Goal: Task Accomplishment & Management: Complete application form

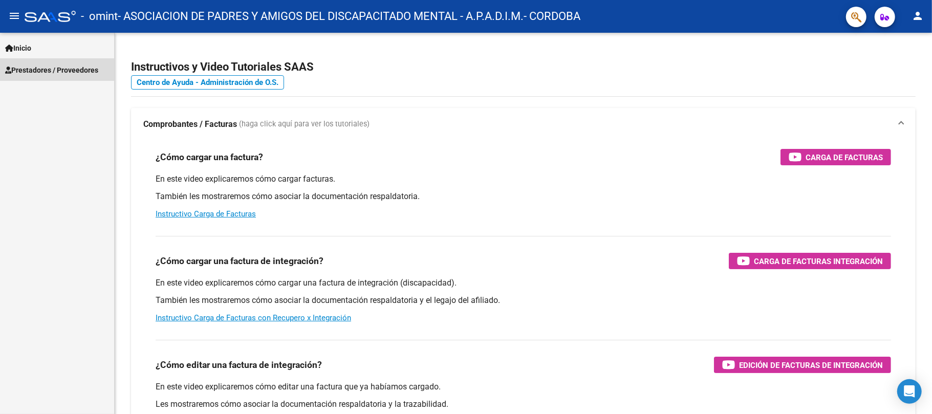
drag, startPoint x: 867, startPoint y: 4, endPoint x: 48, endPoint y: 67, distance: 821.4
click at [48, 67] on span "Prestadores / Proveedores" at bounding box center [51, 69] width 93 height 11
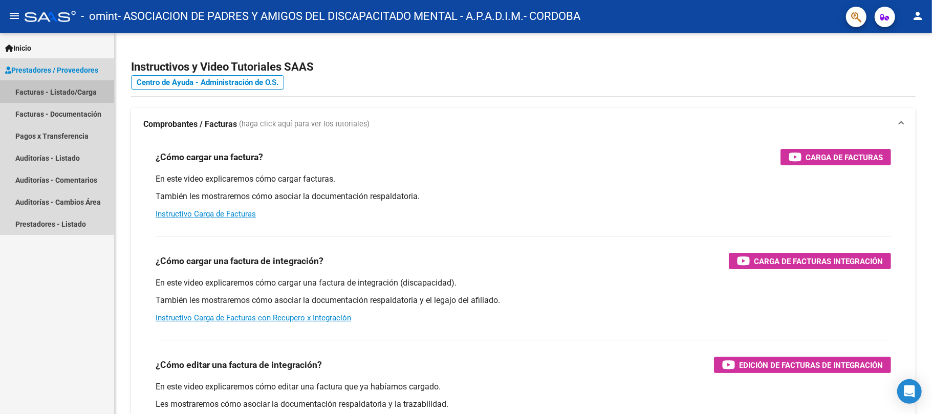
click at [48, 87] on link "Facturas - Listado/Carga" at bounding box center [57, 92] width 114 height 22
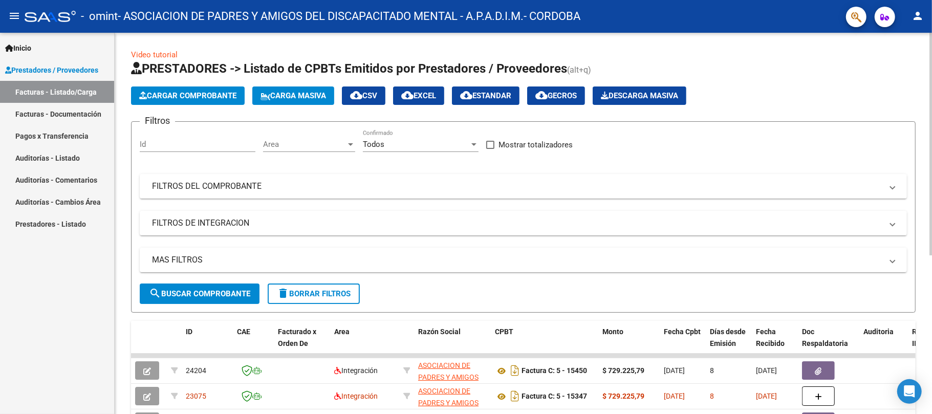
click at [197, 89] on button "Cargar Comprobante" at bounding box center [188, 96] width 114 height 18
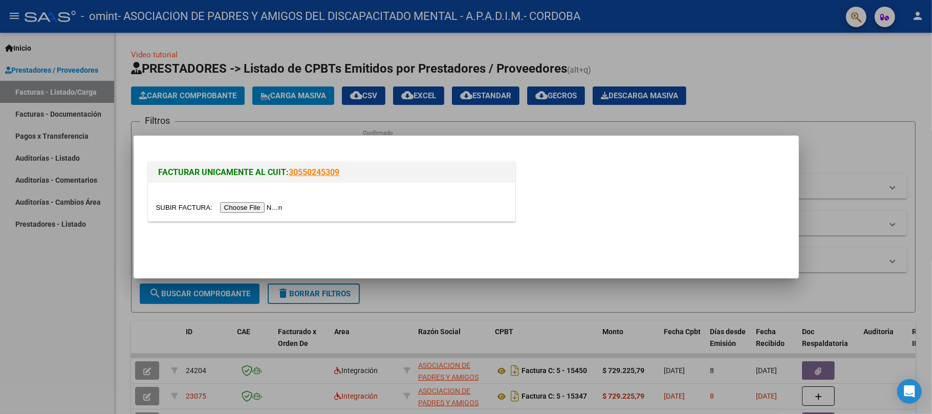
click at [271, 207] on input "file" at bounding box center [221, 207] width 130 height 11
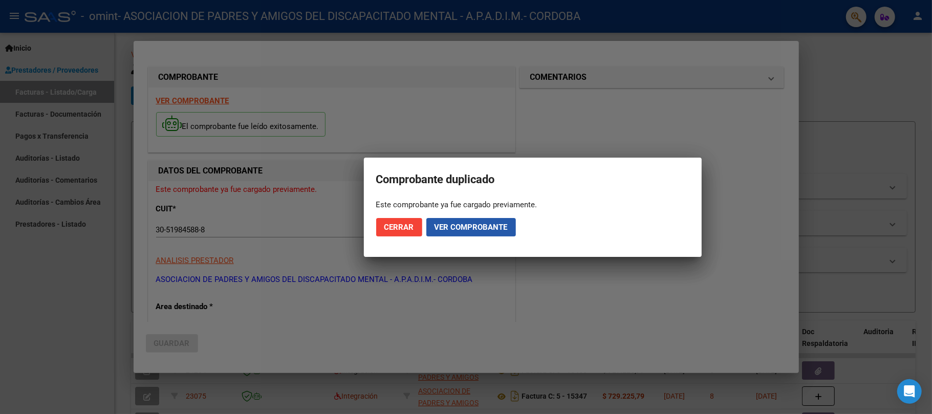
click at [458, 226] on span "Ver comprobante" at bounding box center [471, 227] width 73 height 9
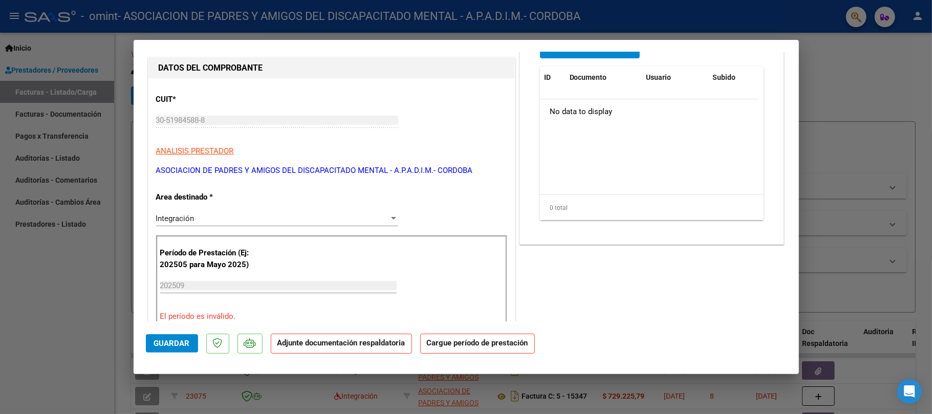
scroll to position [267, 0]
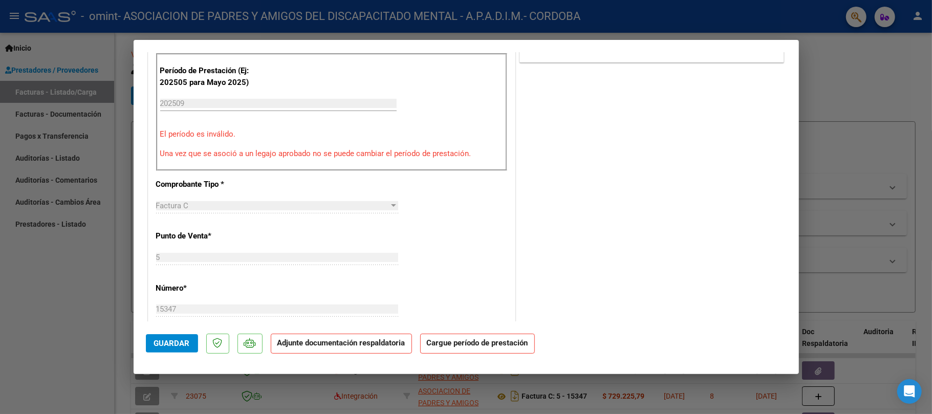
click at [275, 158] on p "Una vez que se asoció a un legajo aprobado no se puede cambiar el período de pr…" at bounding box center [331, 154] width 343 height 12
click at [199, 95] on div "Período de Prestación (Ej: 202505 para Mayo 2025) 202509 Ingrese el Período de …" at bounding box center [331, 112] width 351 height 118
click at [195, 104] on input "202509" at bounding box center [278, 103] width 236 height 9
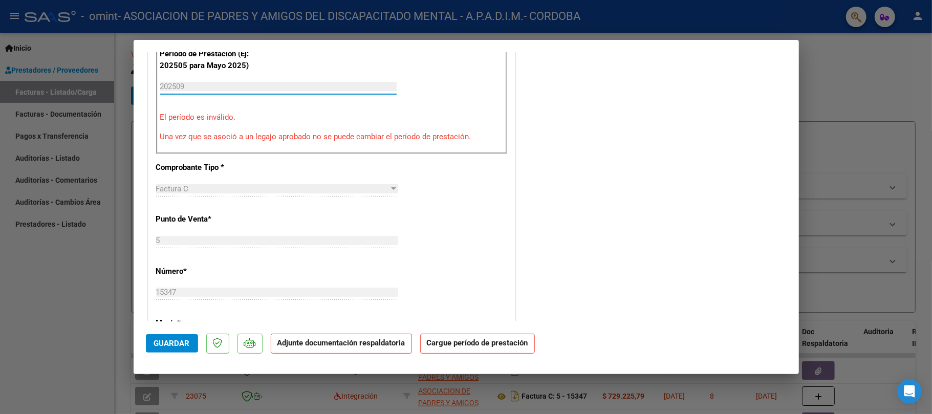
scroll to position [0, 0]
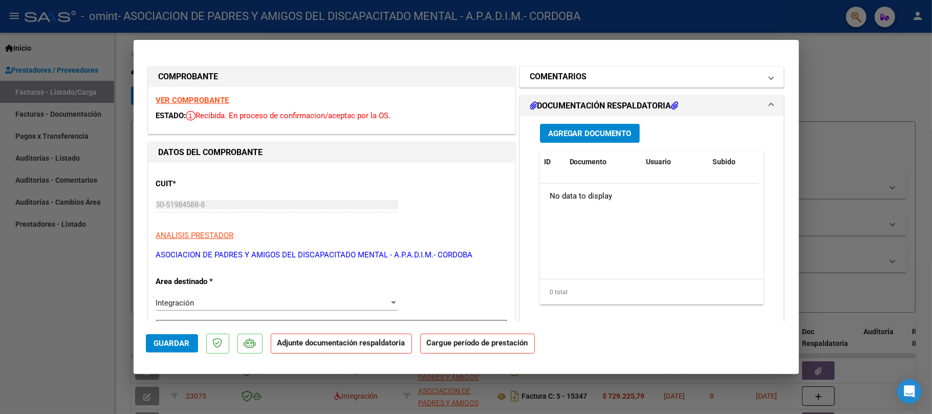
click at [630, 76] on mat-panel-title "COMENTARIOS" at bounding box center [645, 77] width 231 height 12
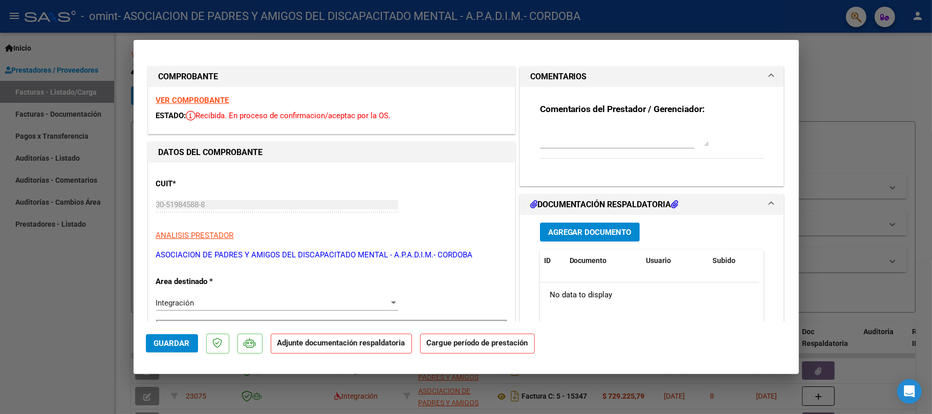
click at [66, 323] on div at bounding box center [466, 207] width 932 height 414
type input "$ 0,00"
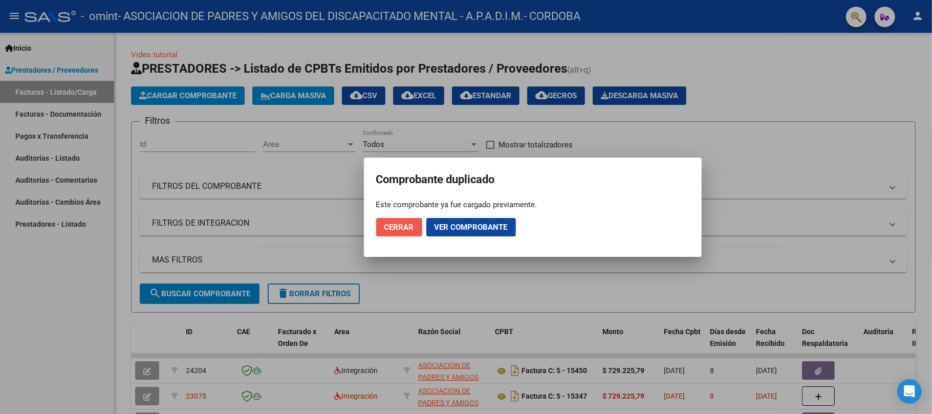
click at [398, 227] on span "Cerrar" at bounding box center [399, 227] width 30 height 9
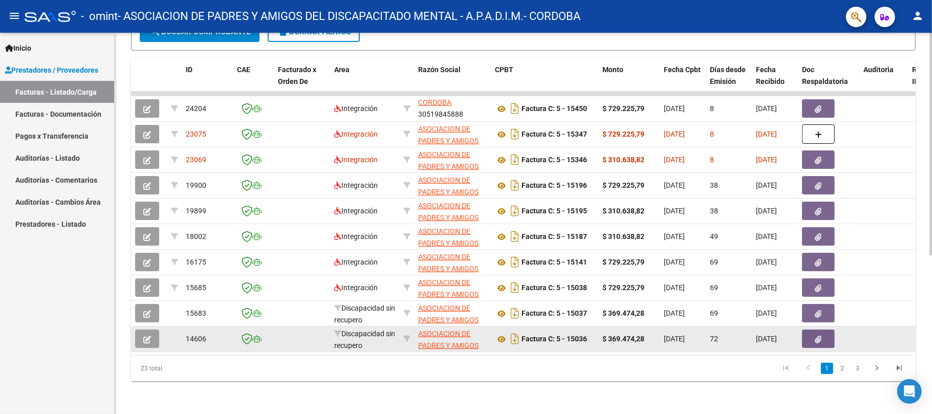
scroll to position [272, 0]
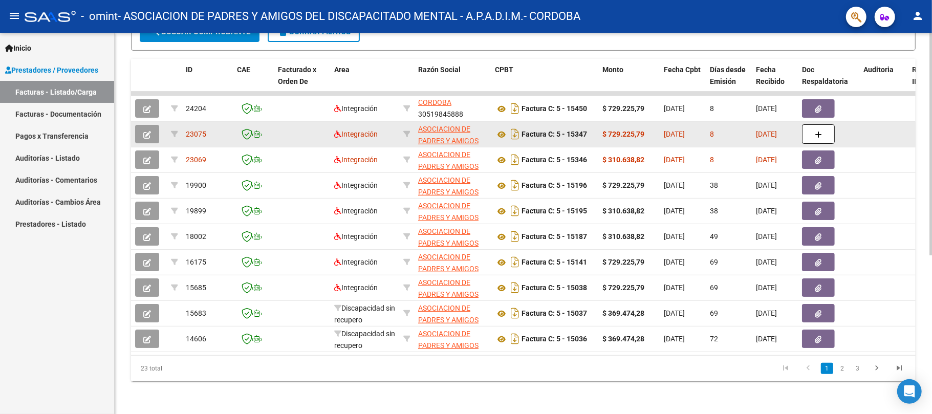
click at [756, 130] on span "[DATE]" at bounding box center [766, 134] width 21 height 8
click at [673, 130] on span "[DATE]" at bounding box center [674, 134] width 21 height 8
click at [551, 126] on div "Factura C: 5 - 15347" at bounding box center [544, 134] width 99 height 16
click at [823, 124] on button "button" at bounding box center [818, 133] width 33 height 19
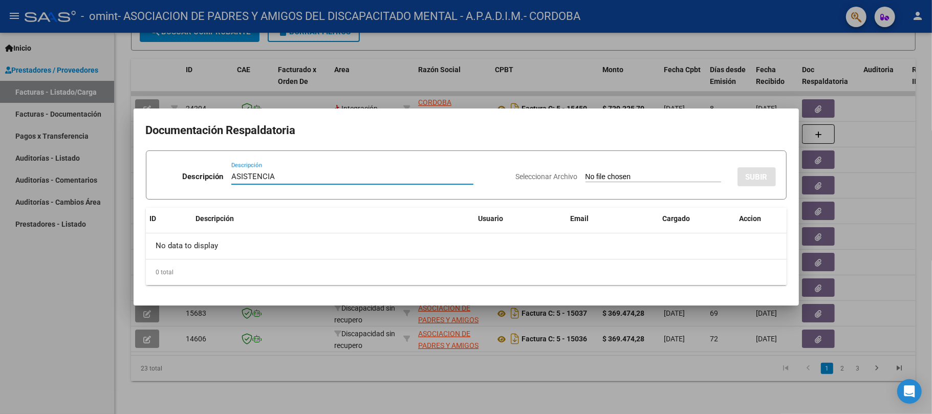
type input "ASISTENCIA"
click at [627, 177] on input "Seleccionar Archivo" at bounding box center [654, 177] width 136 height 10
type input "C:\fakepath\ASIST.pdf"
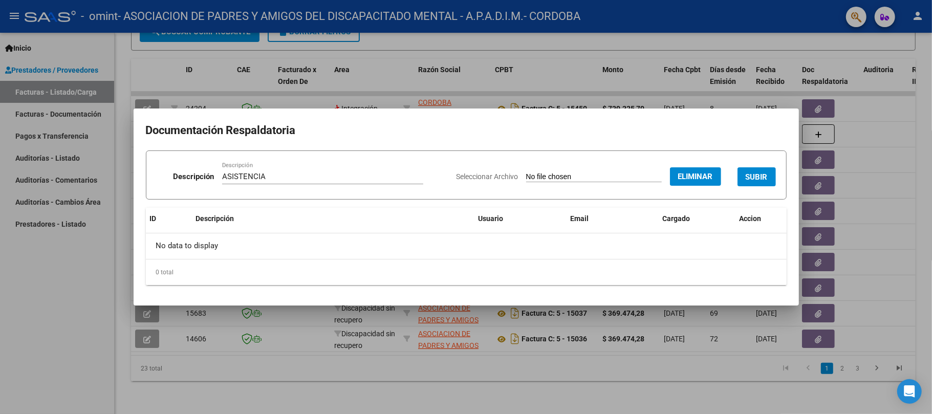
click at [770, 174] on button "SUBIR" at bounding box center [757, 176] width 38 height 19
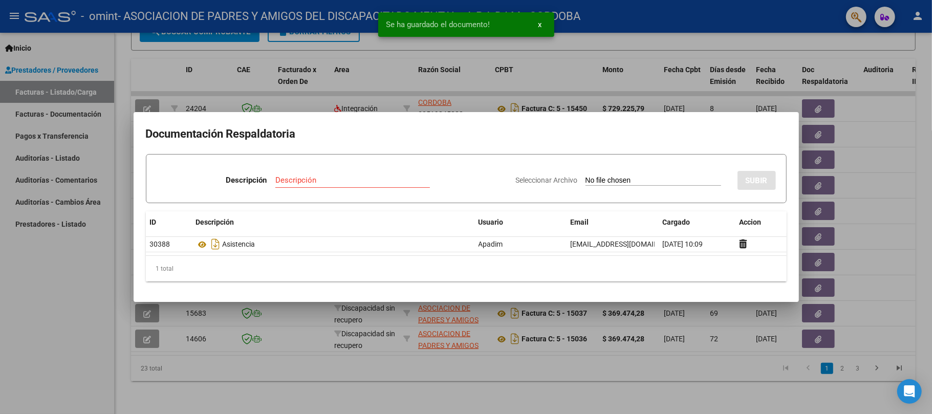
click at [31, 310] on div at bounding box center [466, 207] width 932 height 414
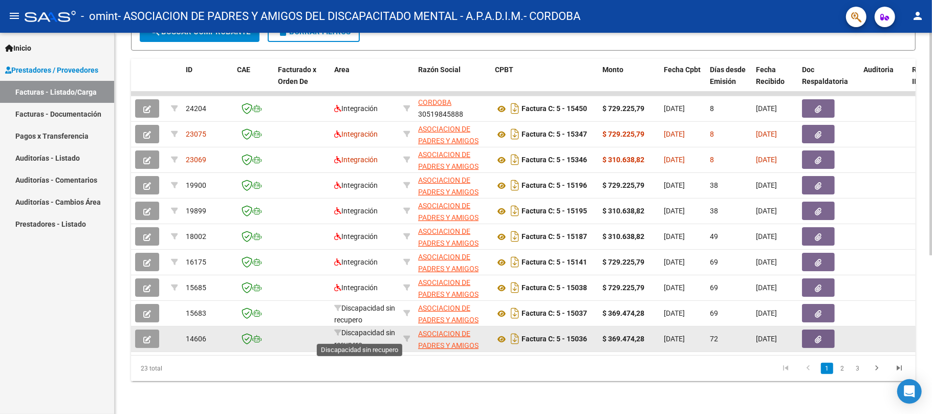
scroll to position [0, 0]
